Goal: Information Seeking & Learning: Learn about a topic

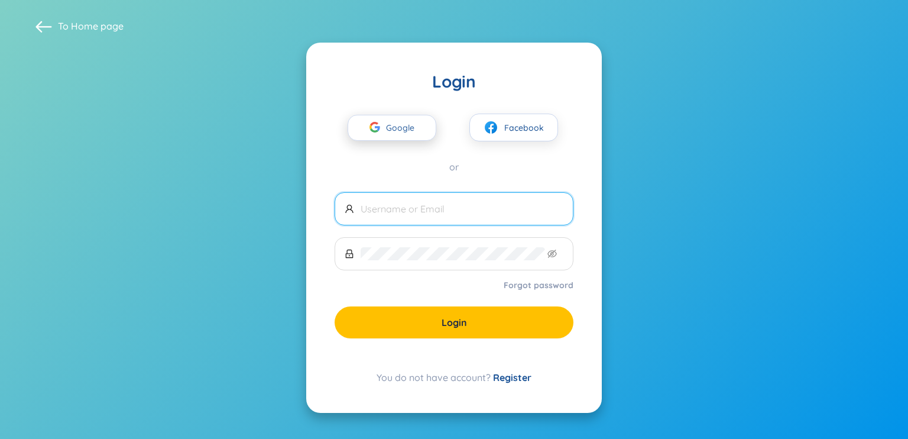
click at [419, 125] on span "Google" at bounding box center [403, 127] width 34 height 25
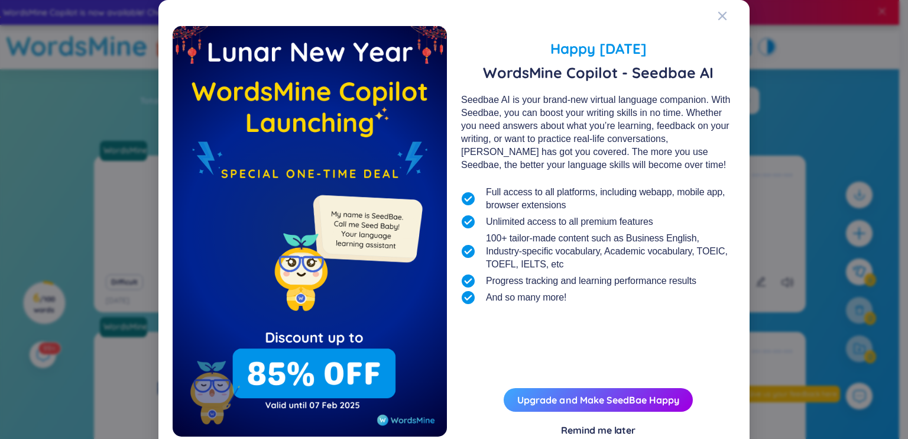
scroll to position [35, 0]
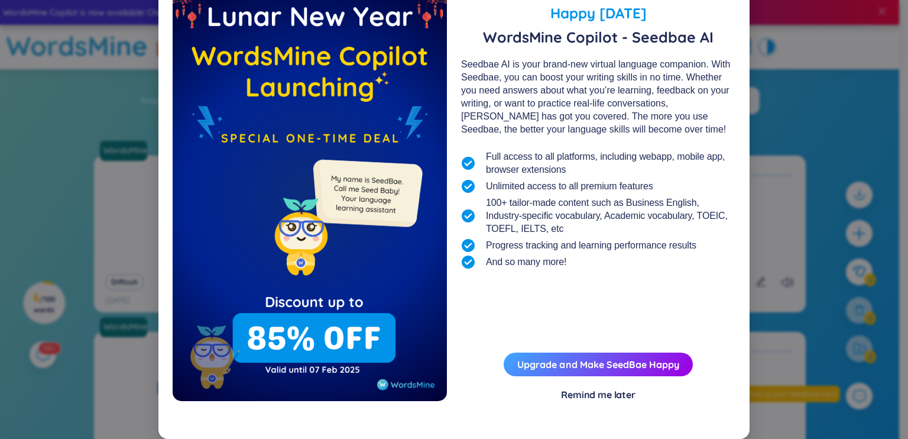
click at [608, 391] on div "Remind me later" at bounding box center [598, 394] width 74 height 13
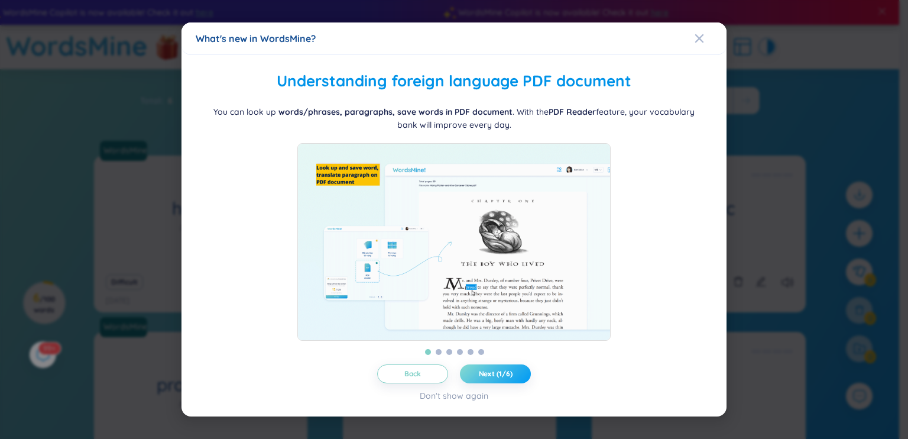
click at [491, 378] on span "Next (1/6)" at bounding box center [496, 373] width 34 height 9
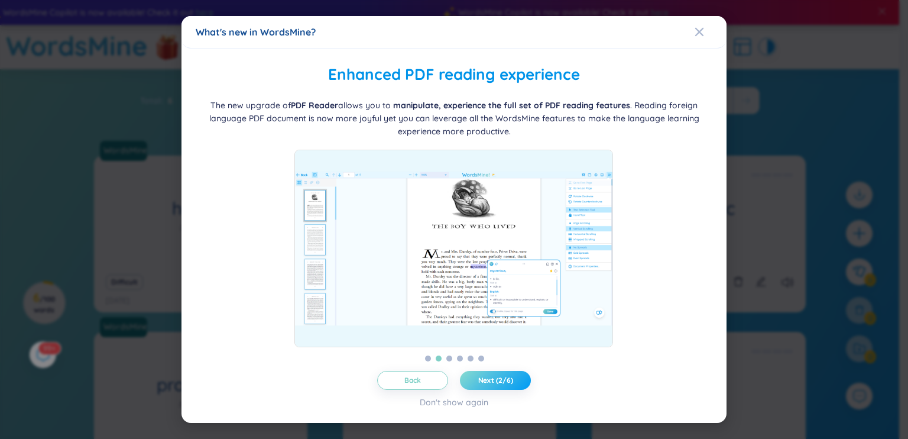
click at [511, 384] on span "Next (2/6)" at bounding box center [495, 379] width 35 height 9
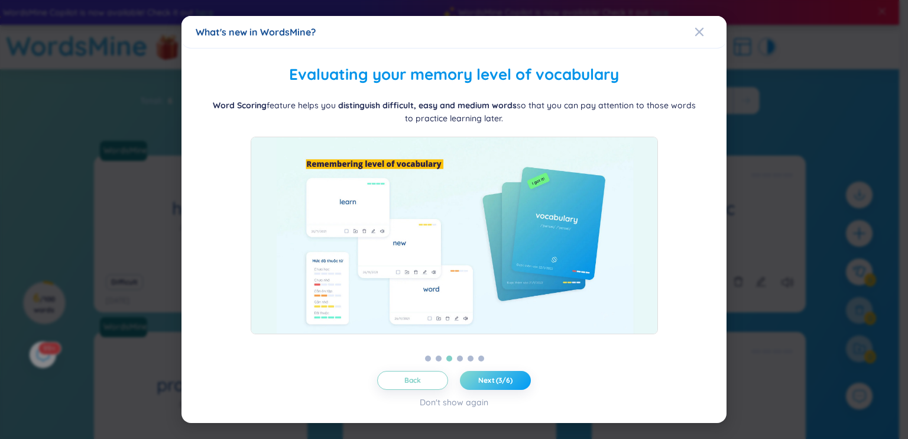
click at [487, 378] on span "Next (3/6)" at bounding box center [495, 379] width 34 height 9
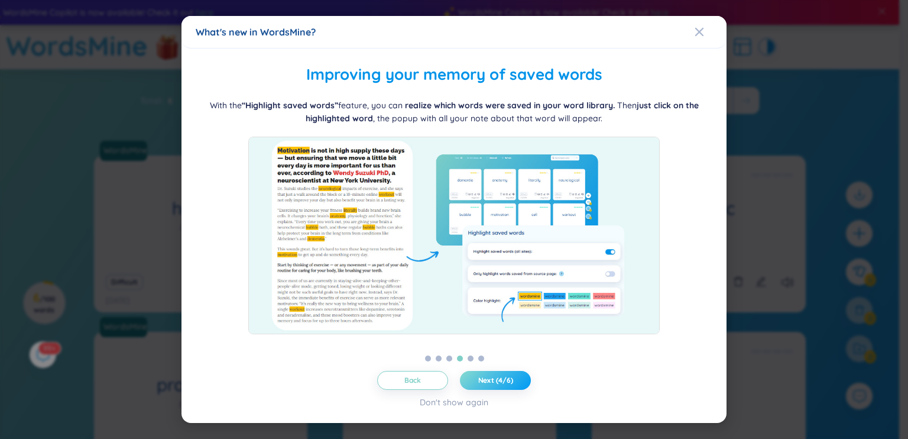
click at [508, 381] on span "Next (4/6)" at bounding box center [495, 379] width 35 height 9
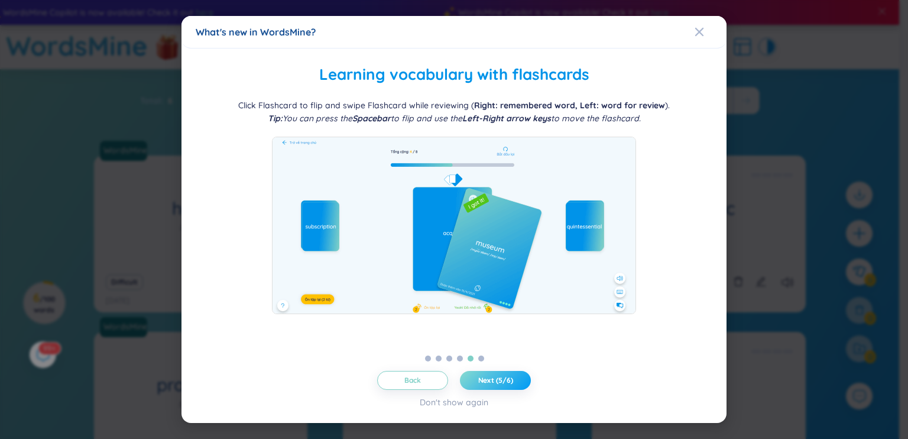
click at [498, 386] on button "Next (5/6)" at bounding box center [495, 380] width 71 height 19
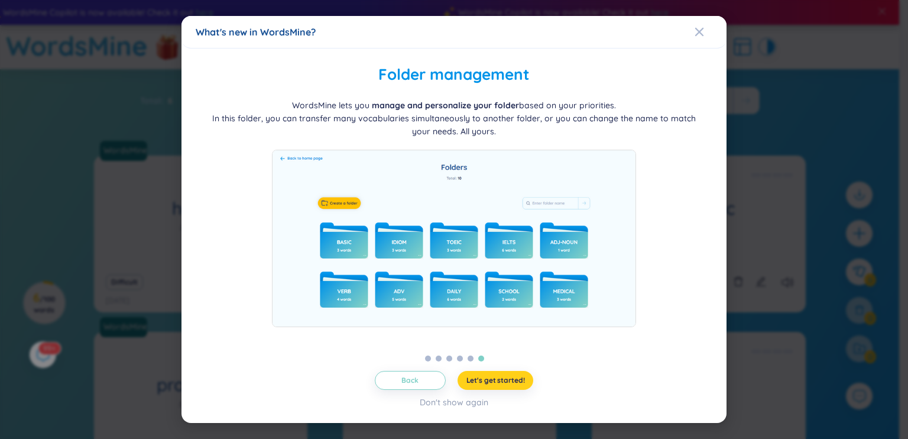
click at [504, 380] on span "Let's get started!" at bounding box center [495, 379] width 59 height 9
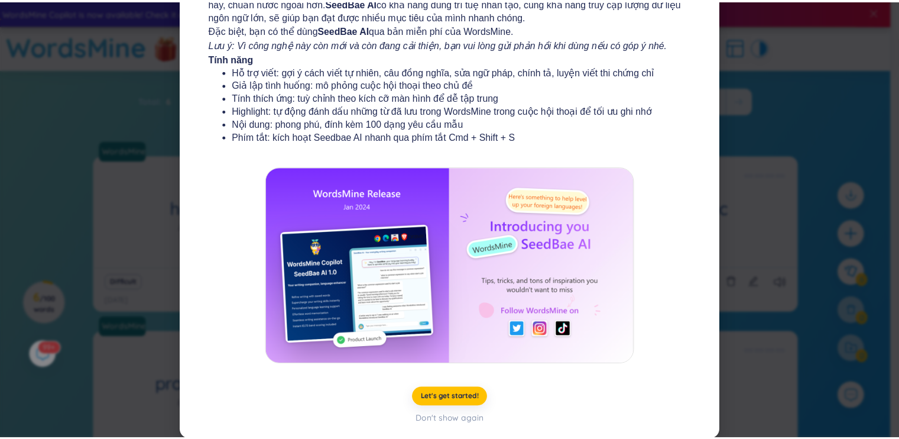
scroll to position [126, 0]
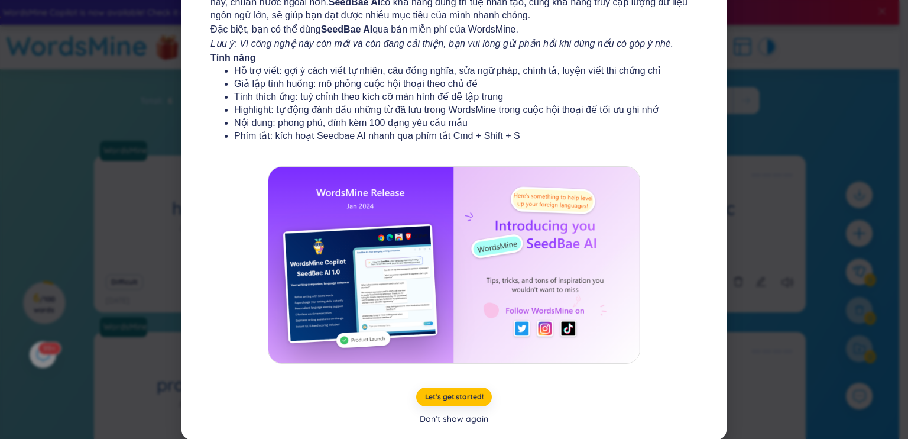
click at [457, 418] on div "Don't show again" at bounding box center [454, 418] width 69 height 13
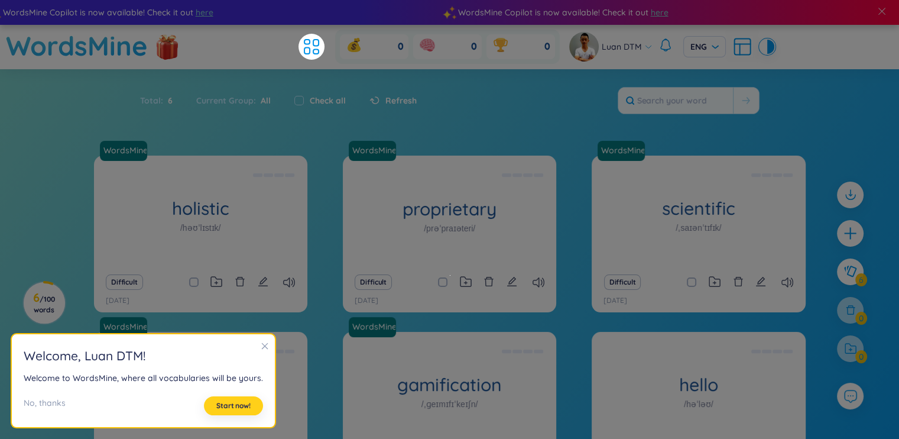
click at [241, 403] on span "Start now!" at bounding box center [233, 405] width 34 height 9
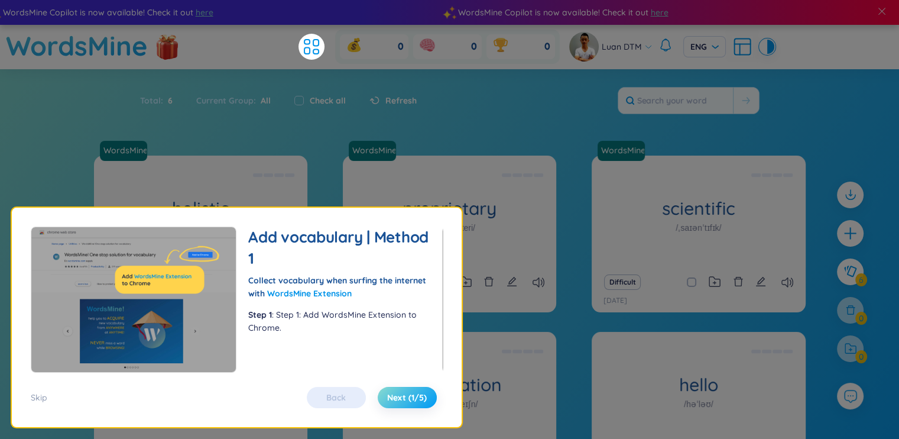
click at [400, 394] on span "Next (1/5)" at bounding box center [407, 397] width 40 height 12
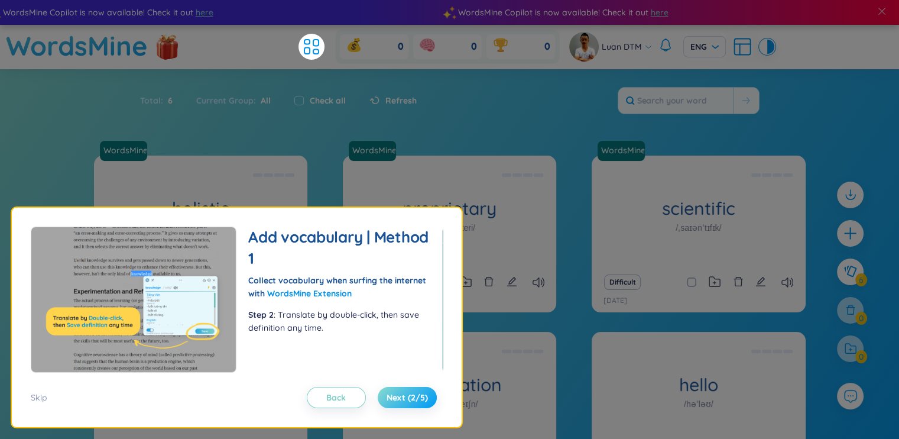
click at [401, 399] on span "Next (2/5)" at bounding box center [407, 397] width 41 height 12
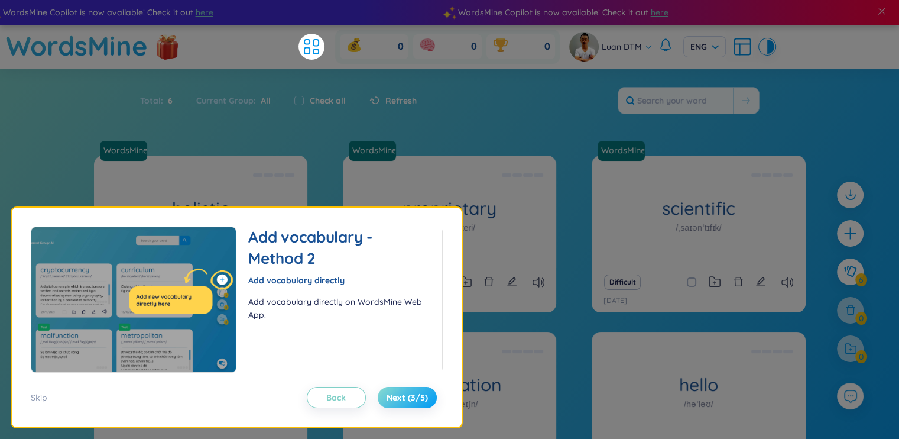
click at [401, 399] on span "Next (3/5)" at bounding box center [407, 397] width 41 height 12
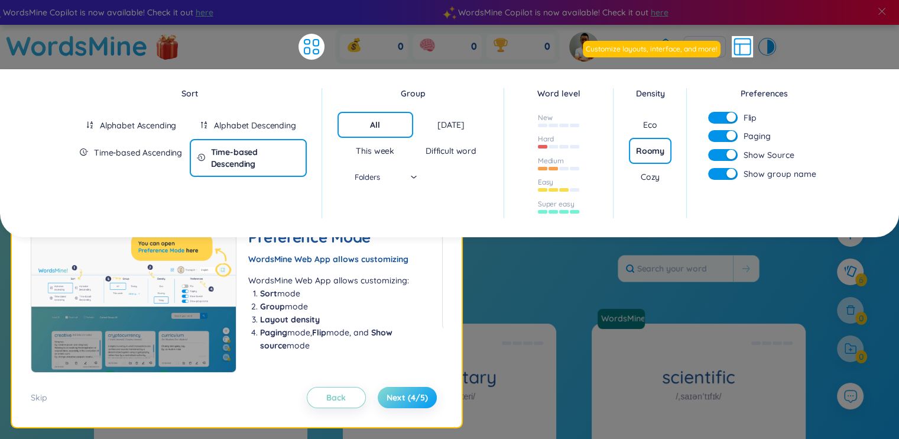
click at [402, 397] on span "Next (4/5)" at bounding box center [407, 397] width 41 height 12
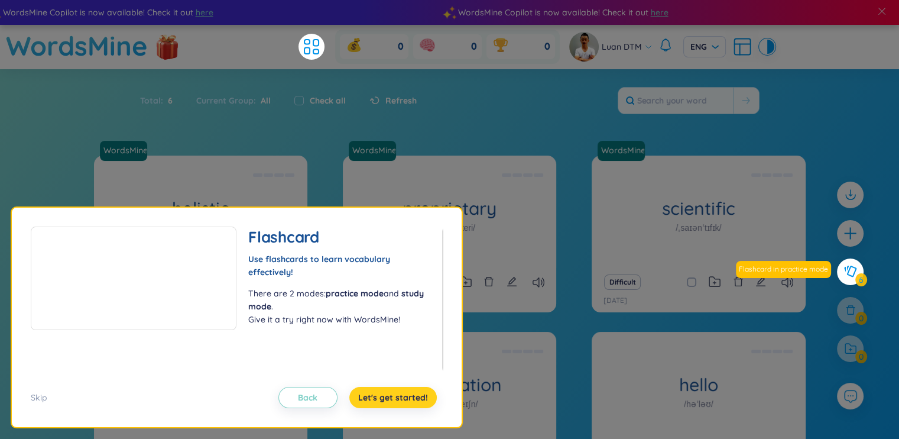
click at [402, 397] on span "Let's get started!" at bounding box center [393, 397] width 70 height 12
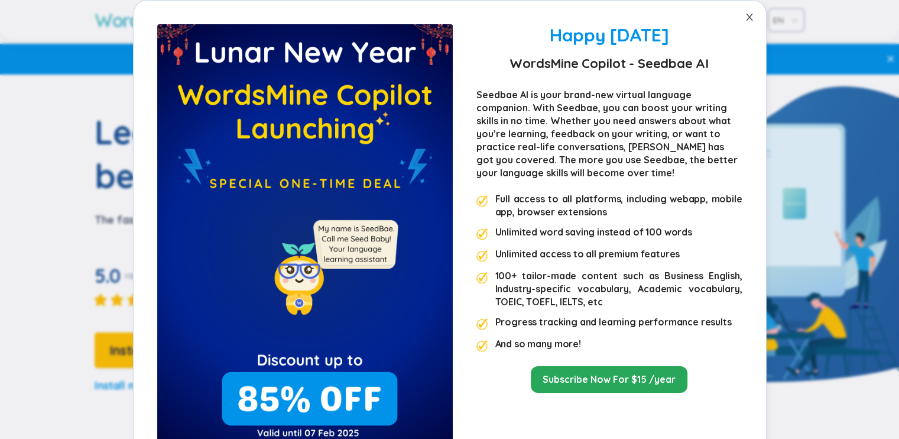
click at [747, 15] on icon "close" at bounding box center [749, 16] width 9 height 9
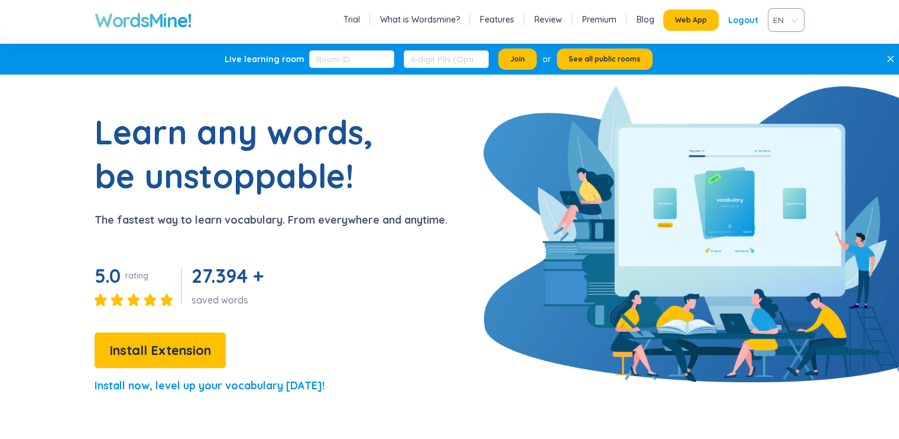
click at [740, 23] on div "Logout" at bounding box center [743, 19] width 30 height 21
